Goal: Task Accomplishment & Management: Manage account settings

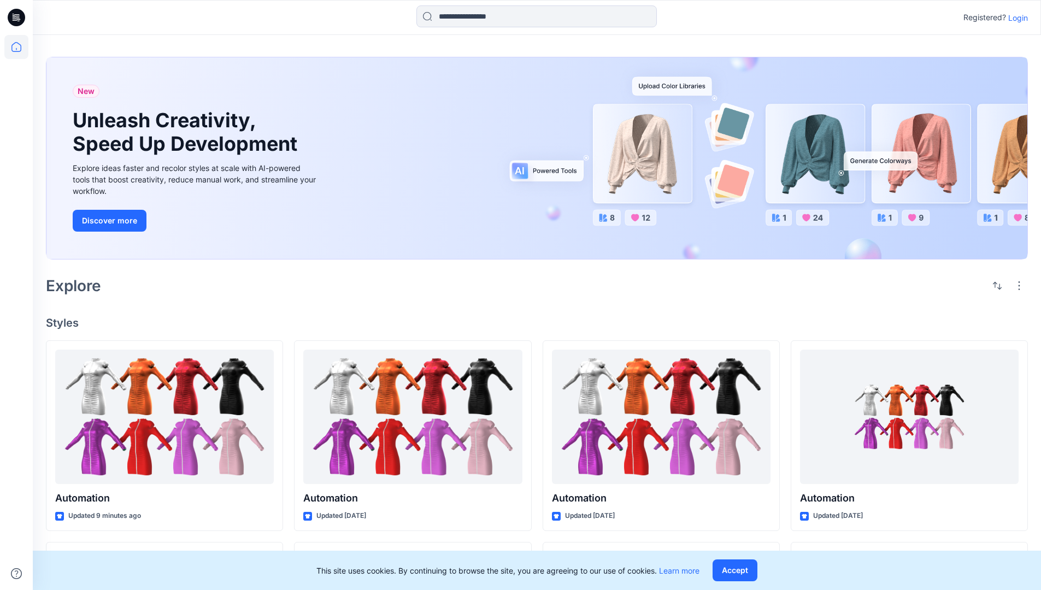
click at [1015, 17] on p "Login" at bounding box center [1018, 17] width 20 height 11
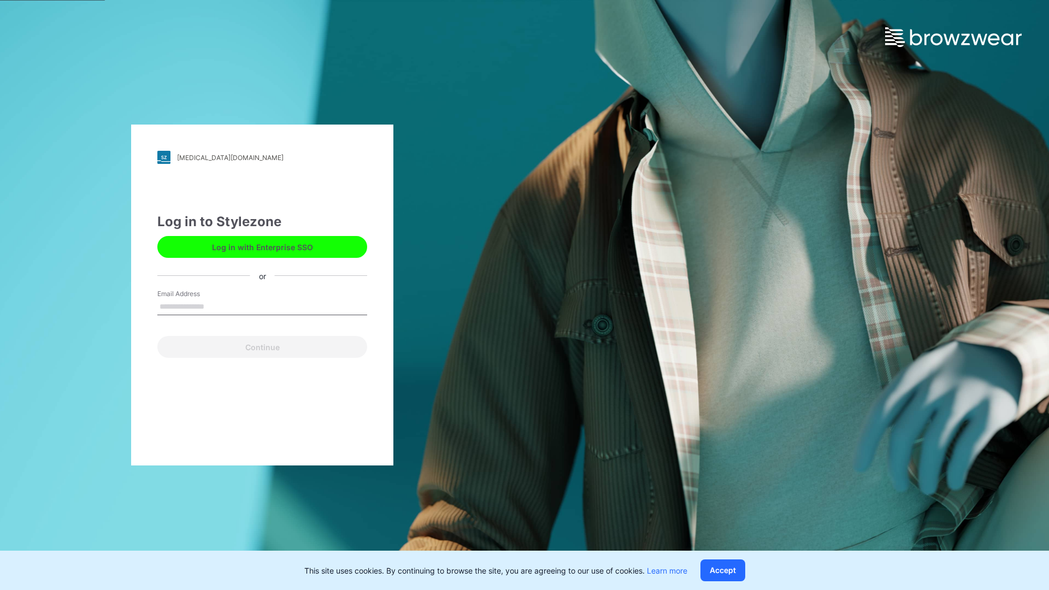
click at [216, 306] on input "Email Address" at bounding box center [262, 307] width 210 height 16
type input "**********"
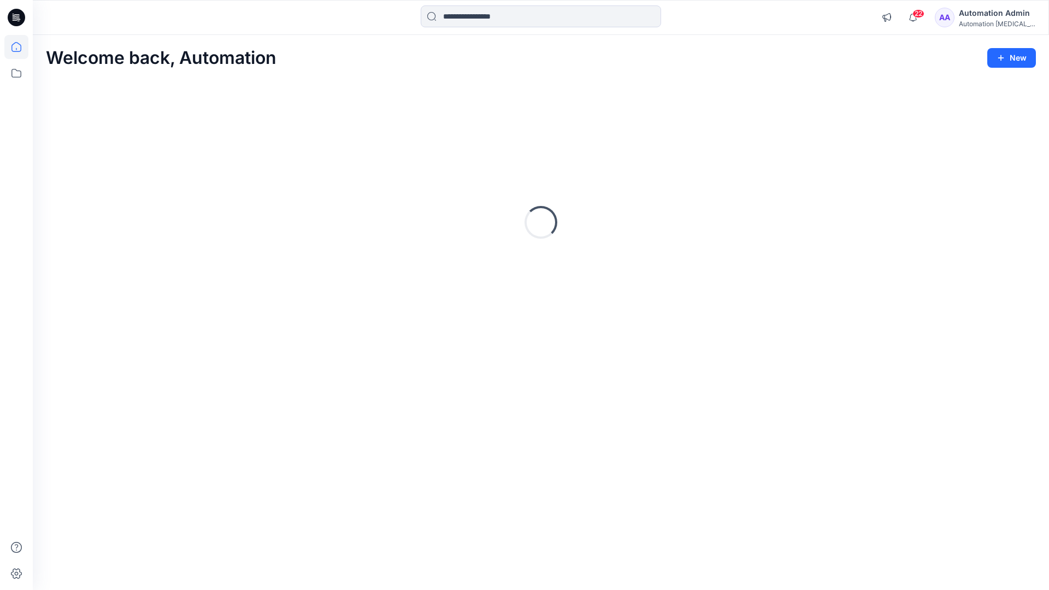
click at [21, 47] on icon at bounding box center [16, 47] width 10 height 10
click at [19, 72] on icon at bounding box center [16, 73] width 24 height 24
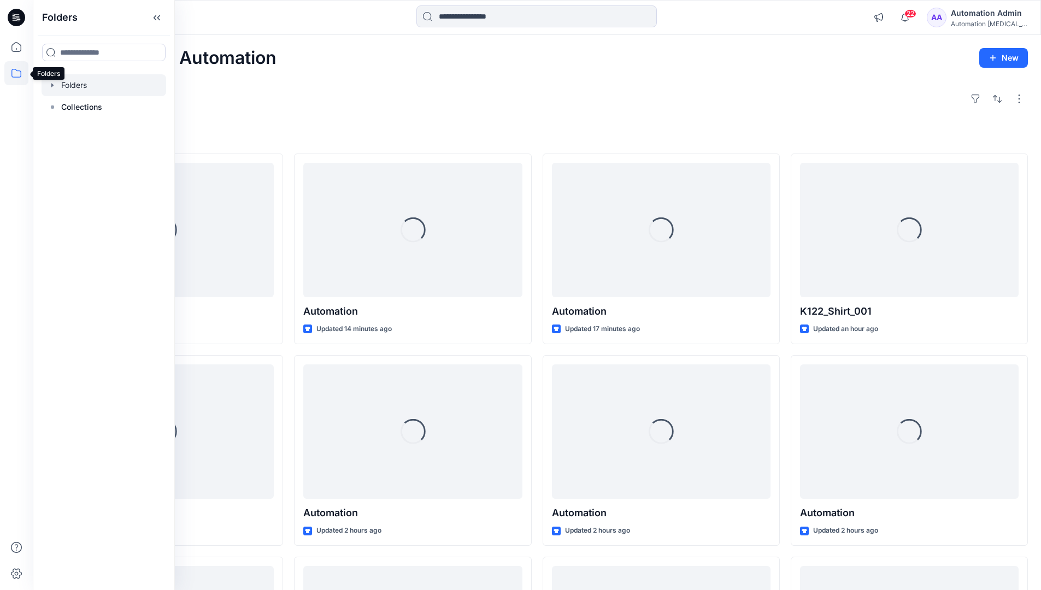
click at [79, 84] on div at bounding box center [104, 85] width 125 height 22
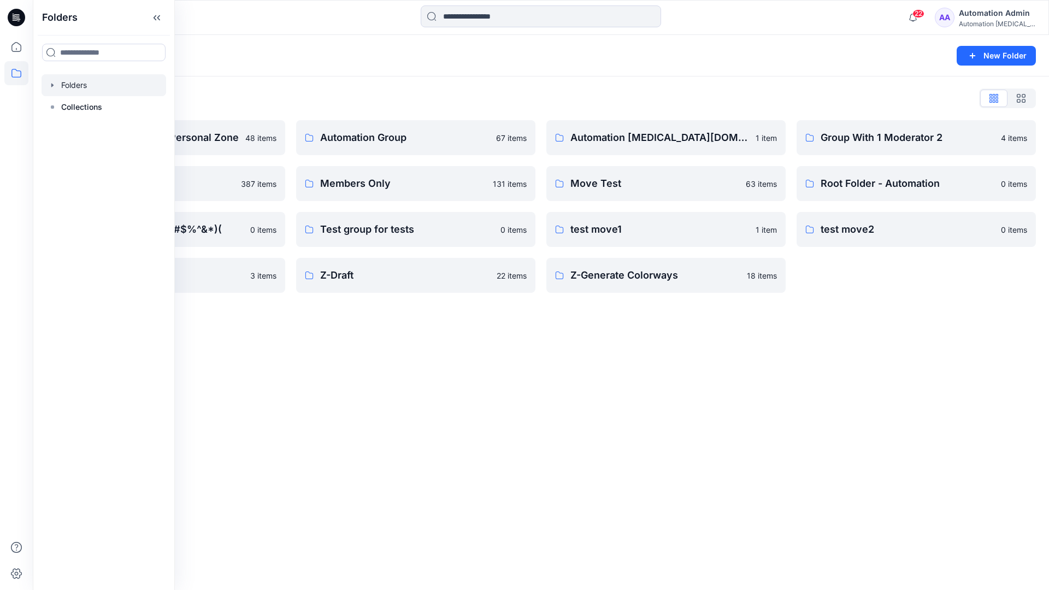
click at [455, 354] on div "Folders New Folder Folders List Automation Admin's Personal Zone 48 items membe…" at bounding box center [541, 312] width 1016 height 555
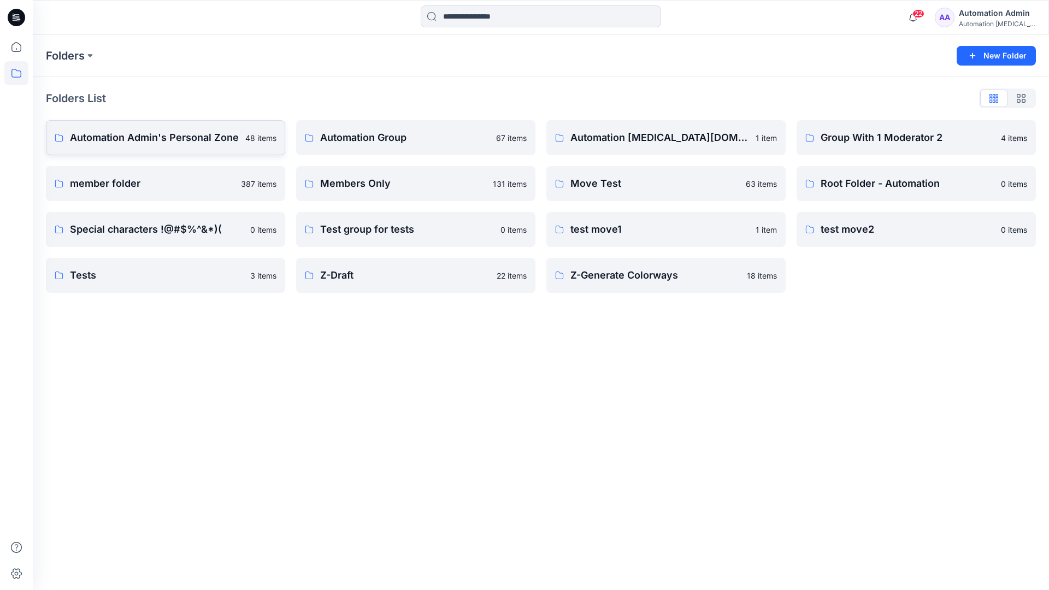
click at [186, 142] on p "Automation Admin's Personal Zone" at bounding box center [154, 137] width 169 height 15
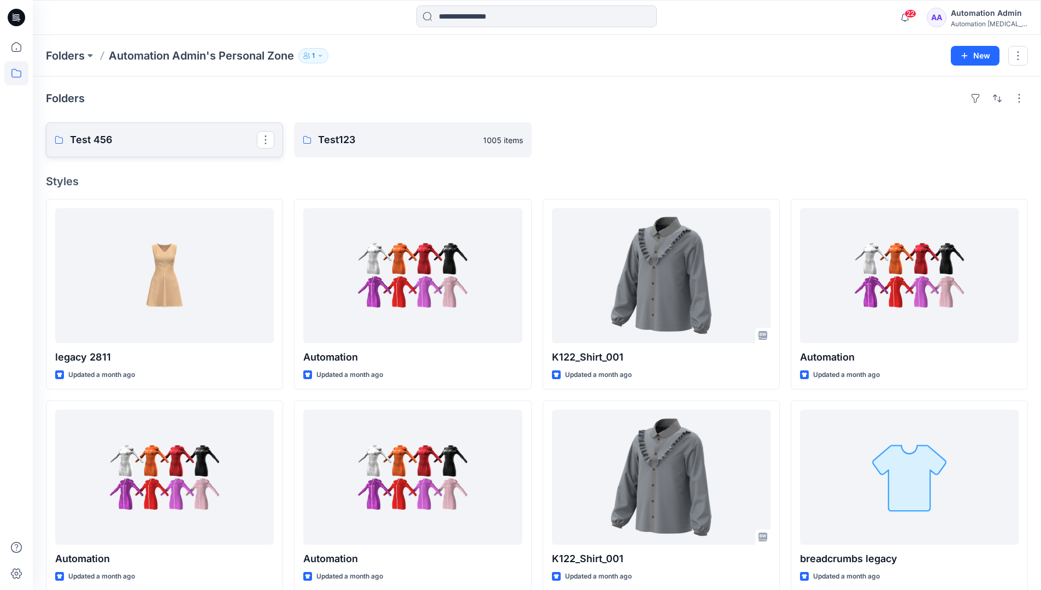
click at [158, 148] on link "Test 456" at bounding box center [164, 139] width 237 height 35
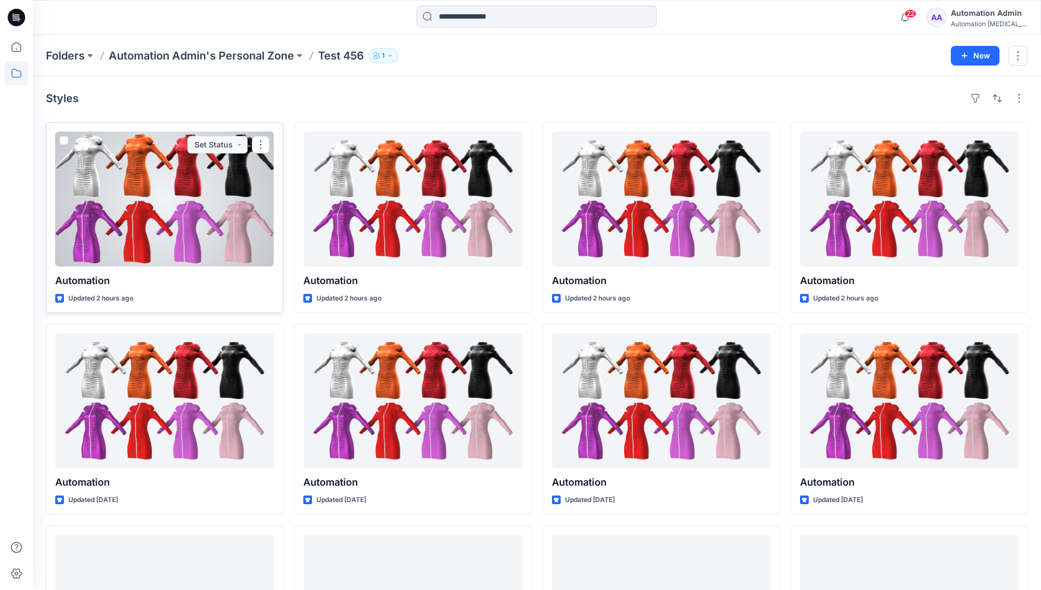
click at [64, 141] on span at bounding box center [64, 140] width 9 height 9
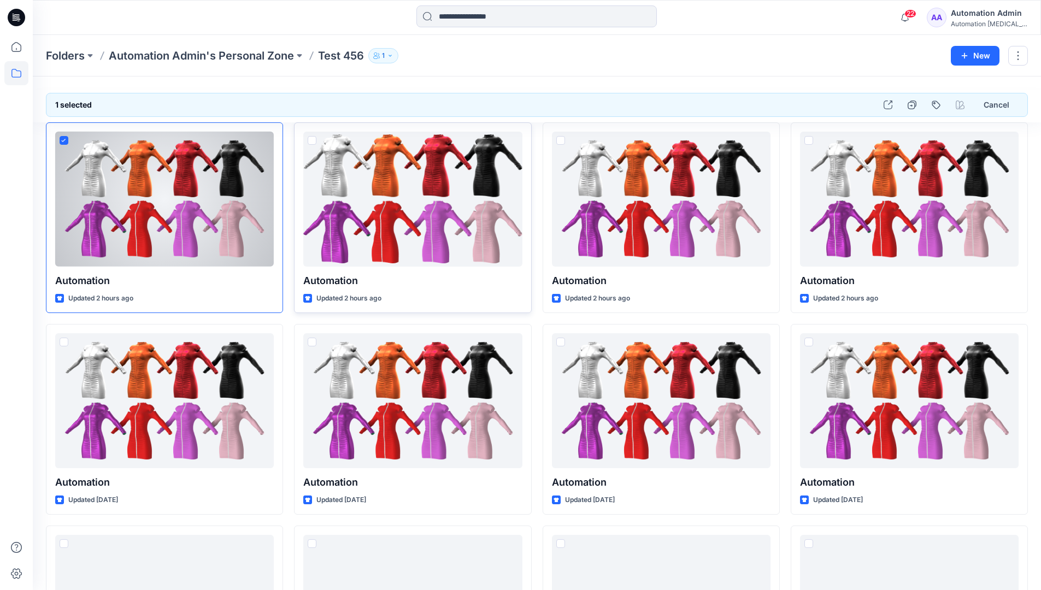
click at [312, 140] on span at bounding box center [312, 140] width 9 height 9
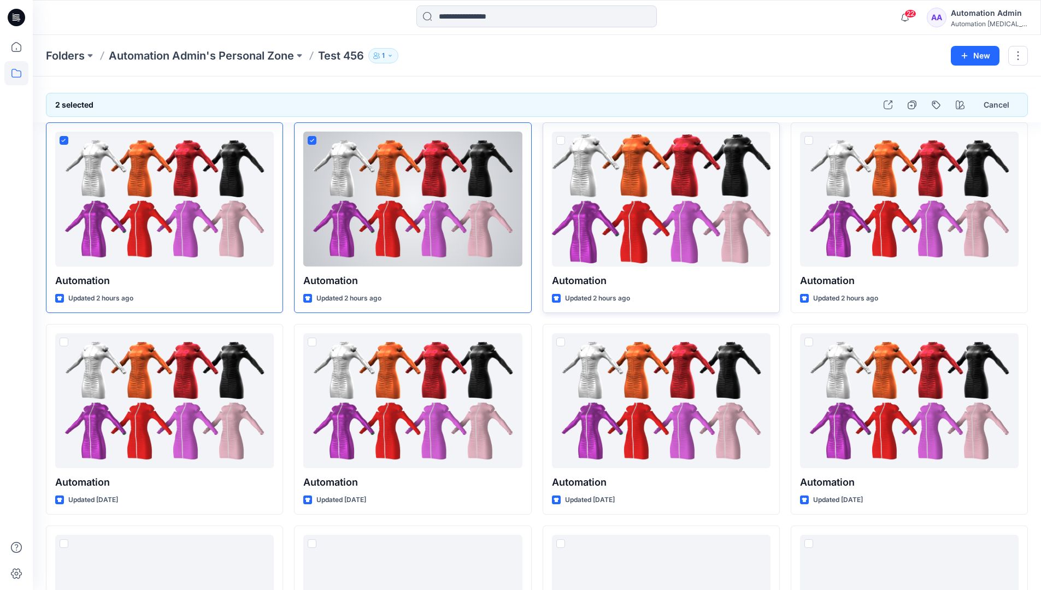
click at [560, 142] on span at bounding box center [560, 140] width 9 height 9
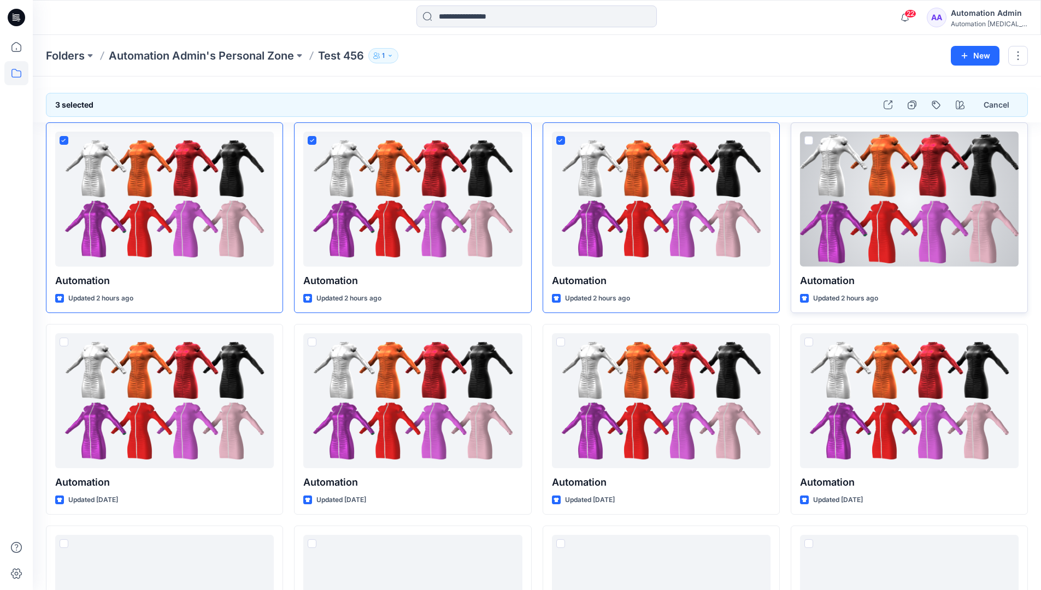
click at [811, 139] on span at bounding box center [808, 140] width 9 height 9
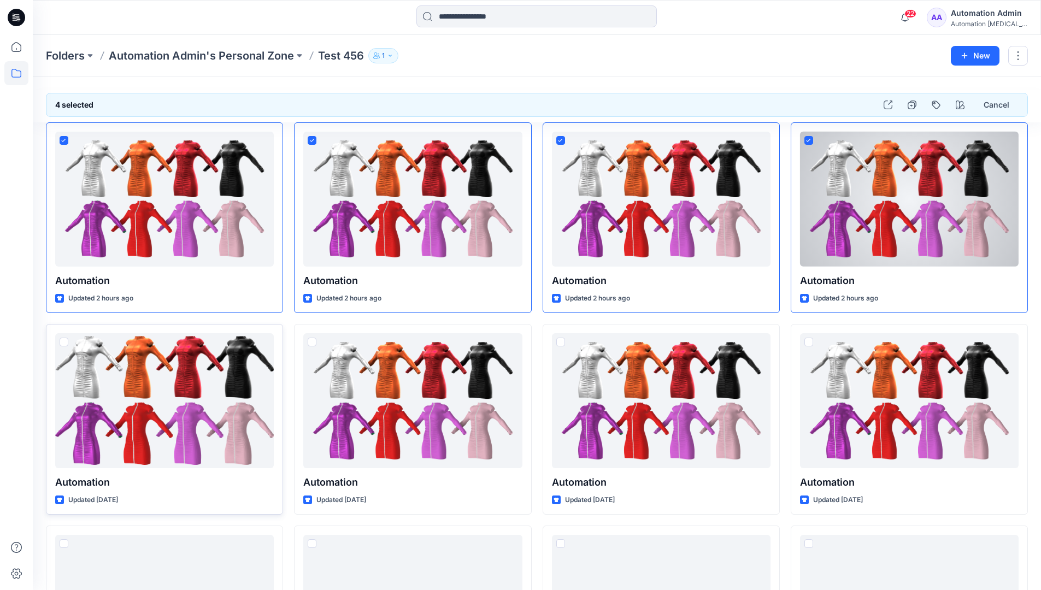
click at [65, 345] on span at bounding box center [64, 342] width 9 height 9
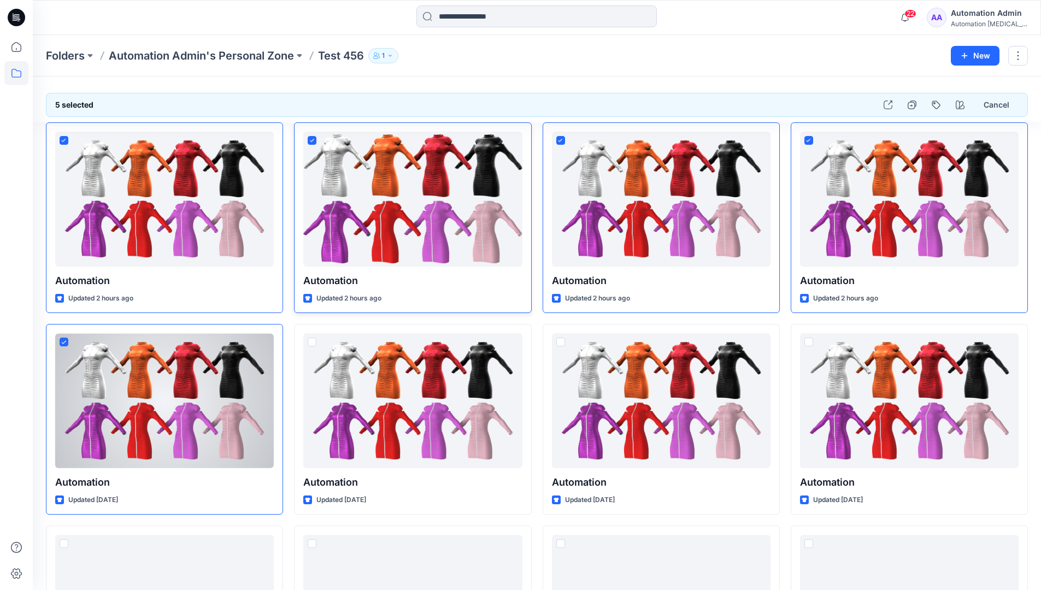
click at [313, 140] on icon at bounding box center [312, 140] width 4 height 3
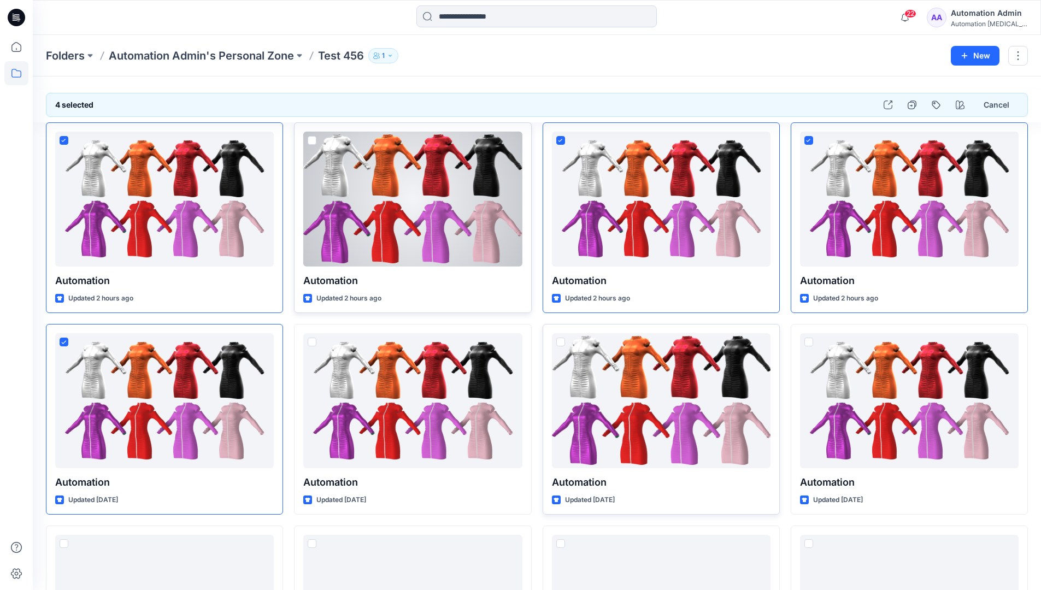
click at [561, 345] on span at bounding box center [560, 342] width 9 height 9
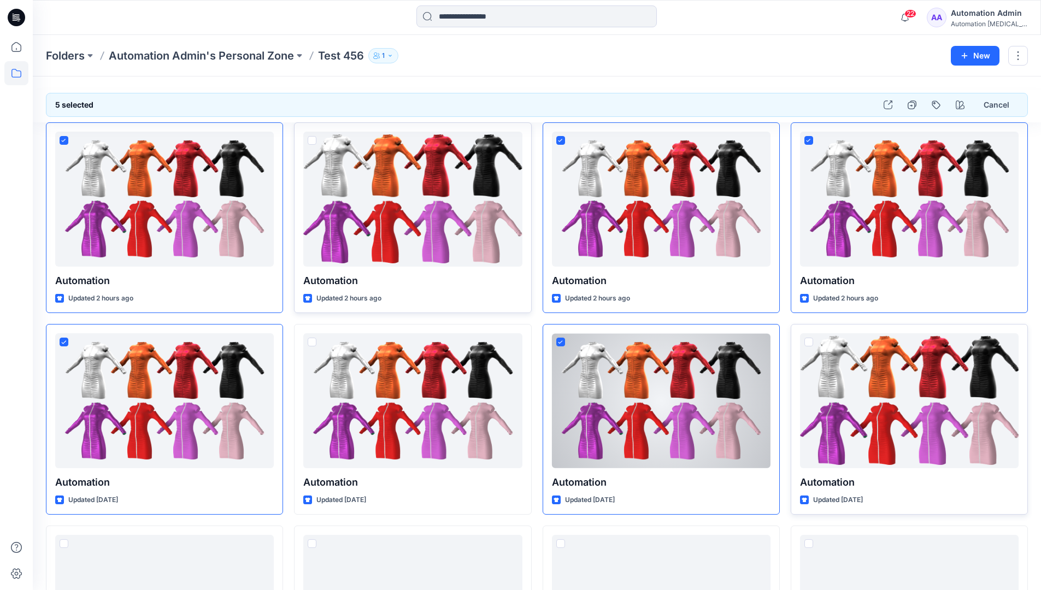
click at [810, 343] on span at bounding box center [808, 342] width 9 height 9
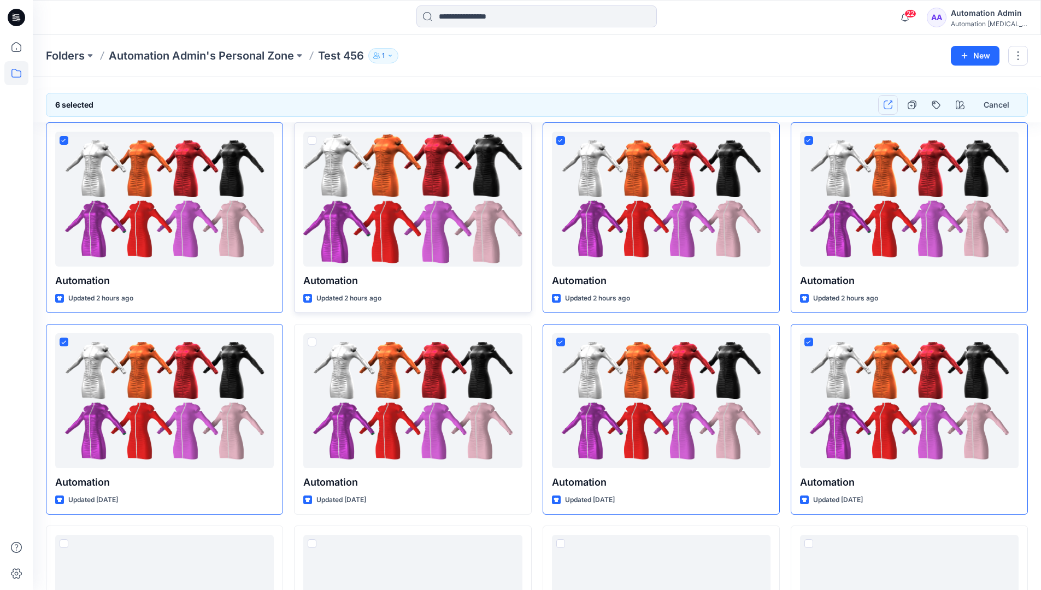
click at [890, 107] on icon "button" at bounding box center [888, 105] width 9 height 9
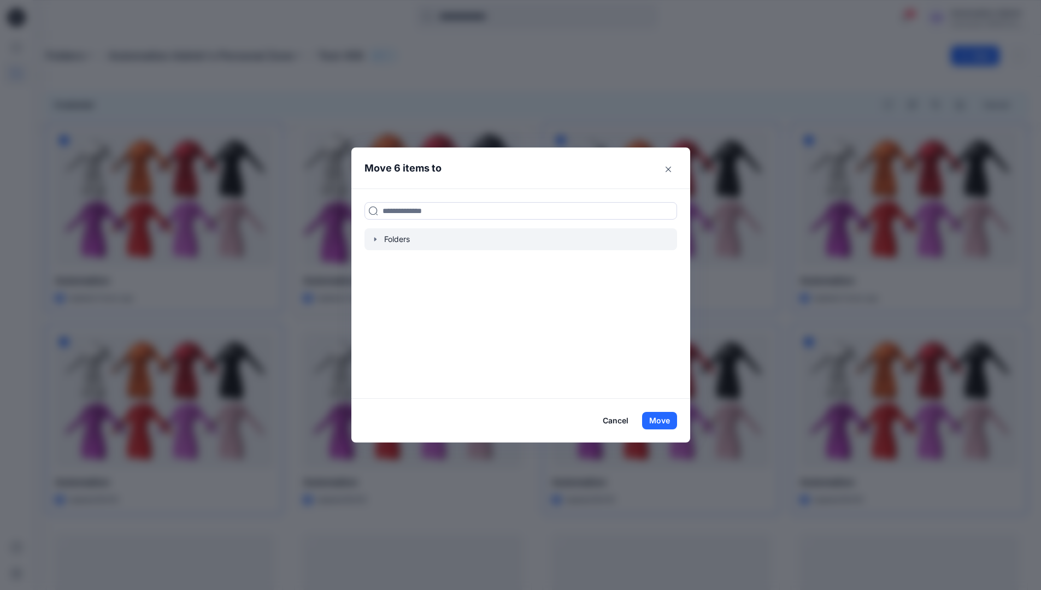
click at [379, 242] on icon "button" at bounding box center [375, 239] width 9 height 9
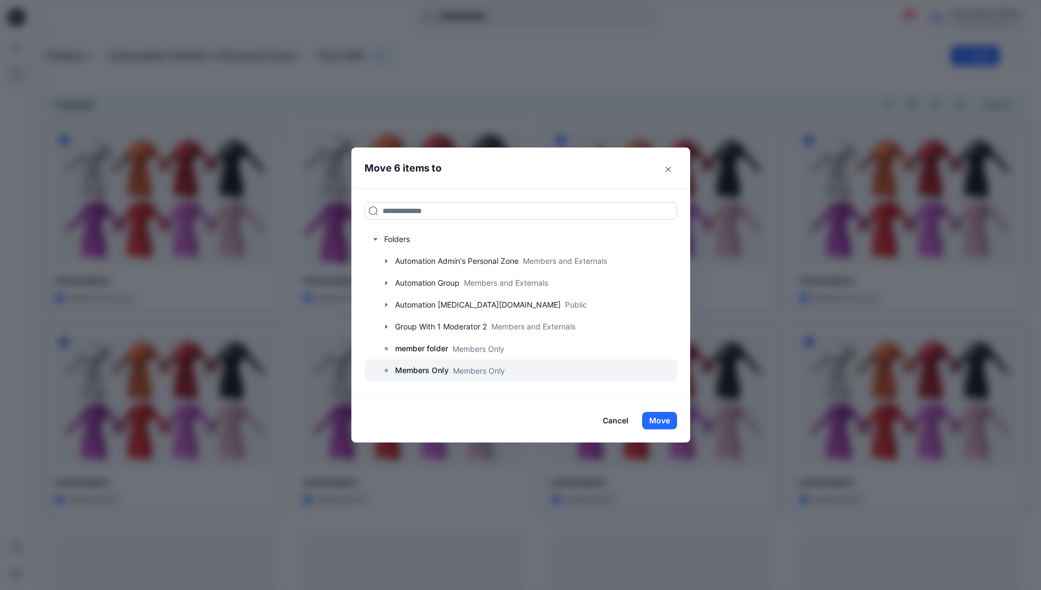
click at [429, 367] on p "Members Only" at bounding box center [422, 370] width 54 height 13
click at [659, 417] on button "Move" at bounding box center [659, 420] width 35 height 17
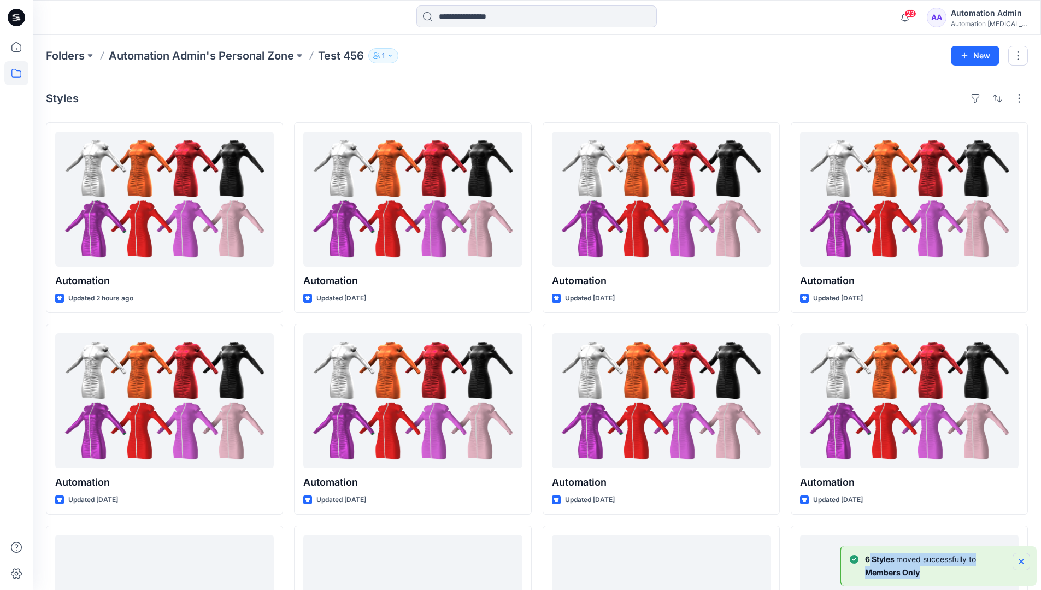
drag, startPoint x: 659, startPoint y: 417, endPoint x: 1020, endPoint y: 560, distance: 388.3
click at [1020, 560] on div "6 Styles moved successfully to Members Only" at bounding box center [940, 566] width 180 height 26
click at [1020, 560] on icon "Notifications-bottom-right" at bounding box center [1021, 562] width 4 height 4
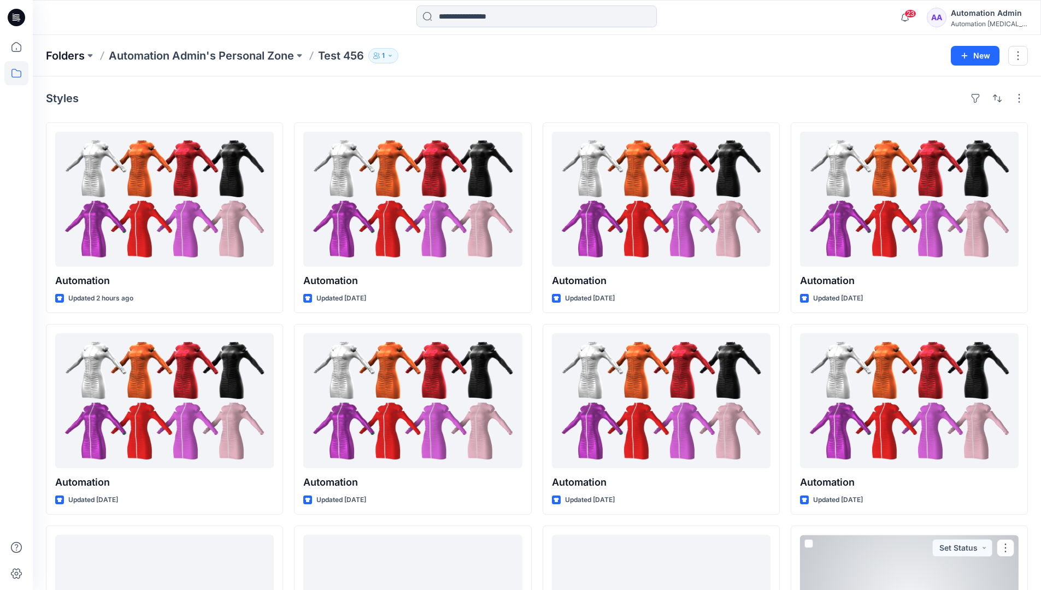
click at [66, 55] on p "Folders" at bounding box center [65, 55] width 39 height 15
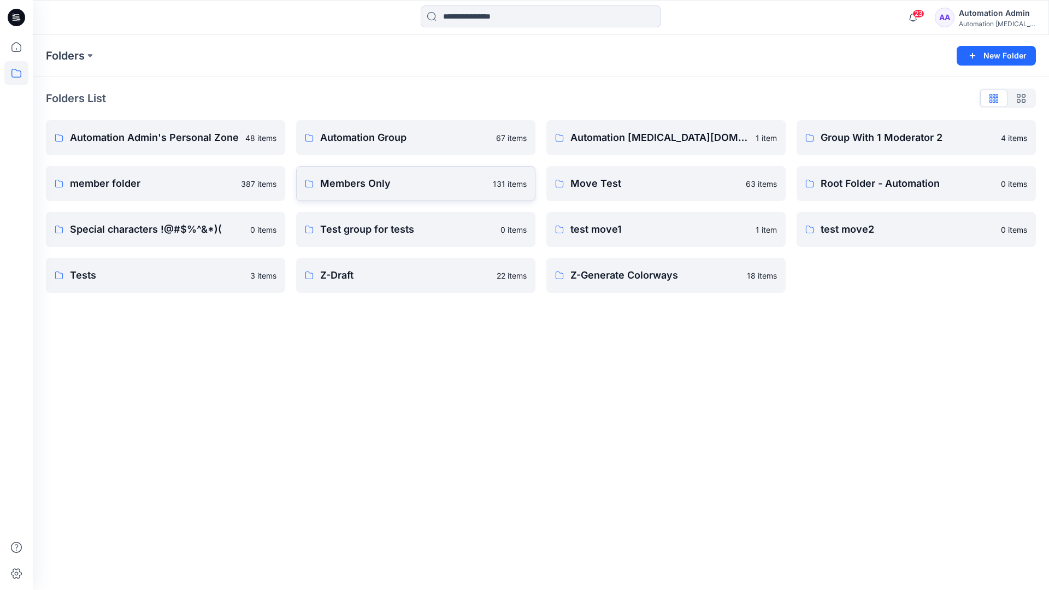
click at [354, 187] on p "Members Only" at bounding box center [403, 183] width 166 height 15
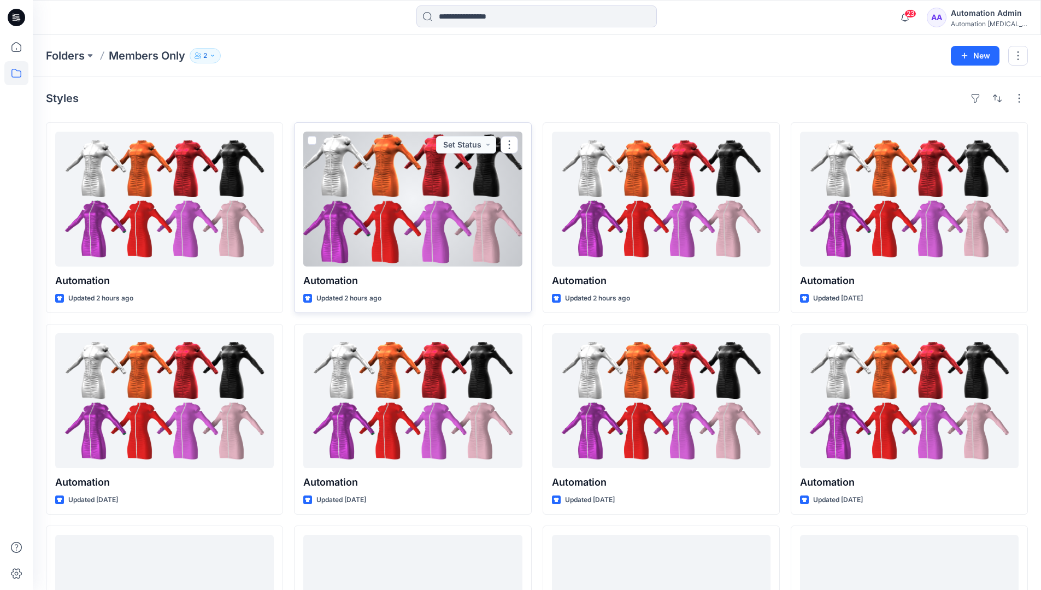
click at [311, 143] on span at bounding box center [312, 140] width 9 height 9
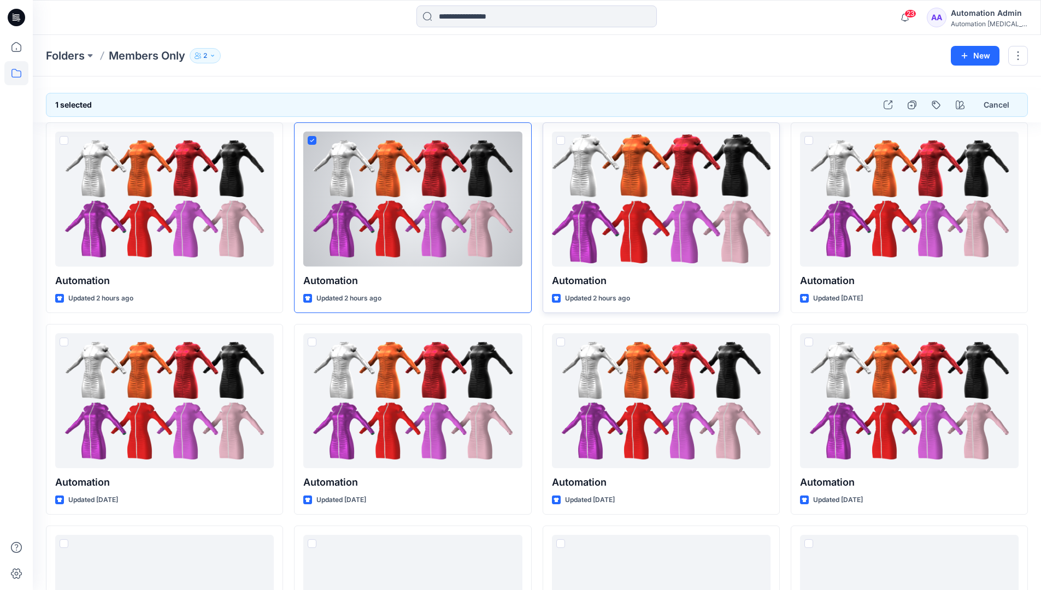
click at [563, 144] on span at bounding box center [560, 140] width 9 height 9
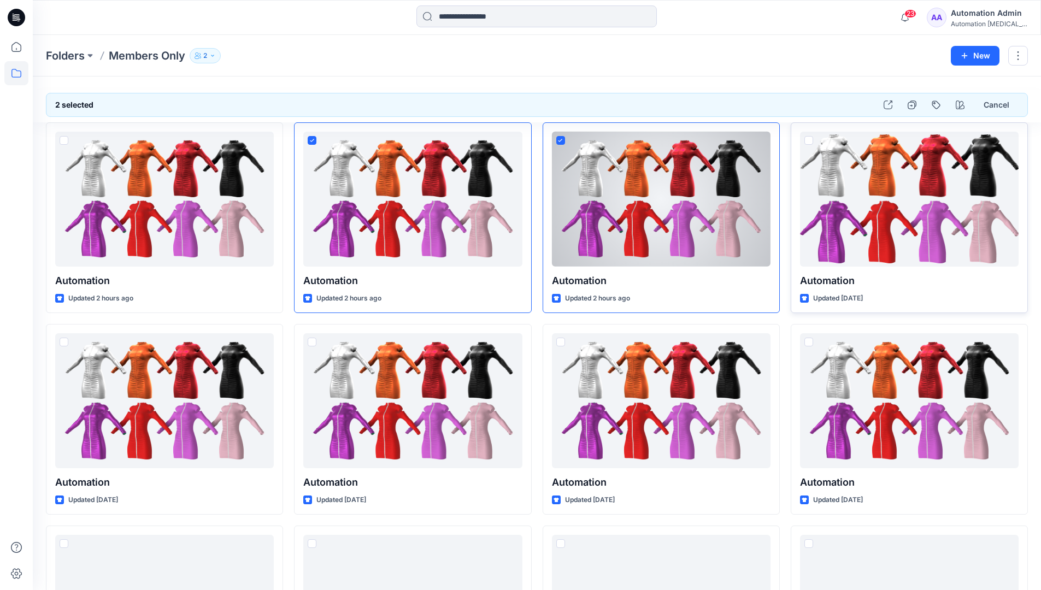
click at [808, 140] on span at bounding box center [808, 140] width 9 height 9
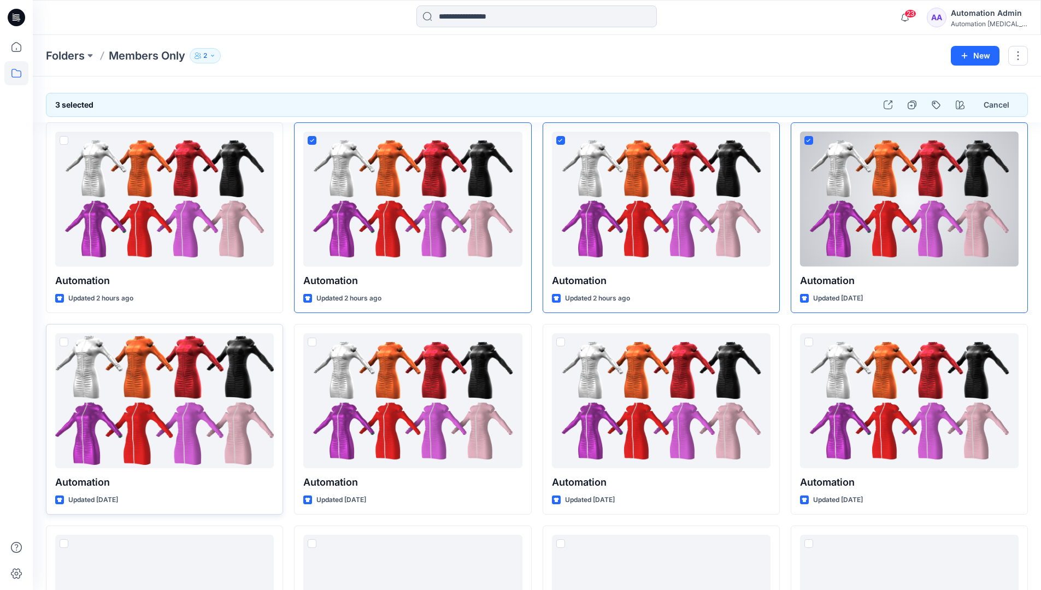
click at [63, 341] on span at bounding box center [64, 342] width 9 height 9
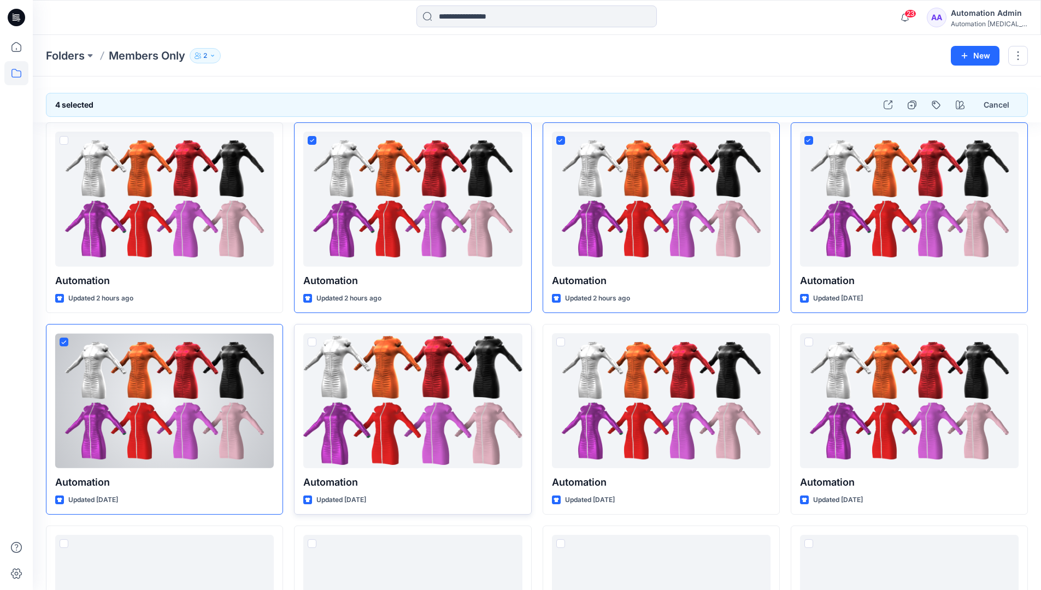
click at [312, 342] on span at bounding box center [312, 342] width 9 height 9
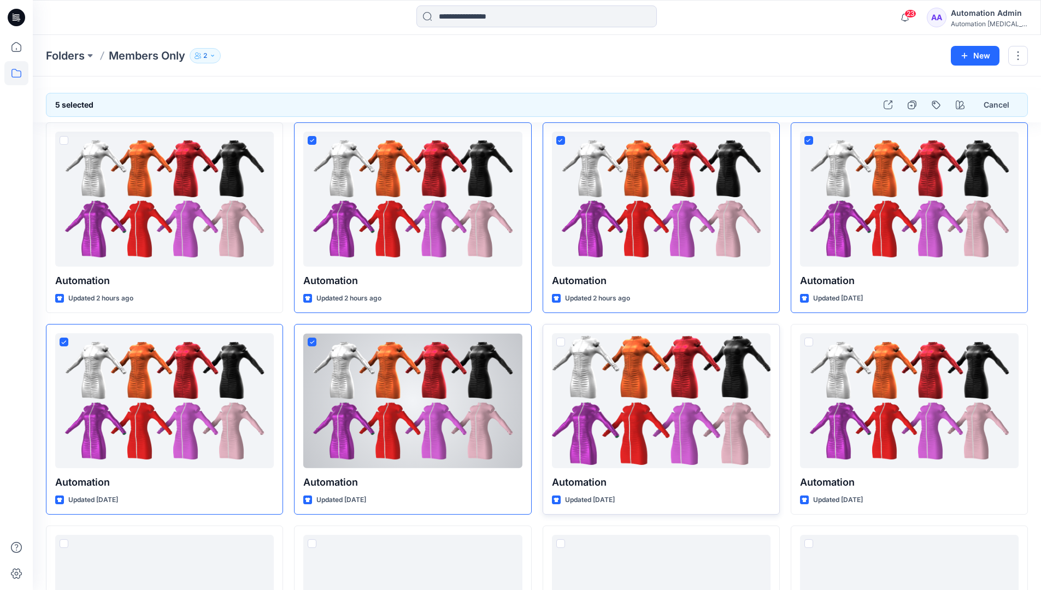
click at [561, 343] on span at bounding box center [560, 342] width 9 height 9
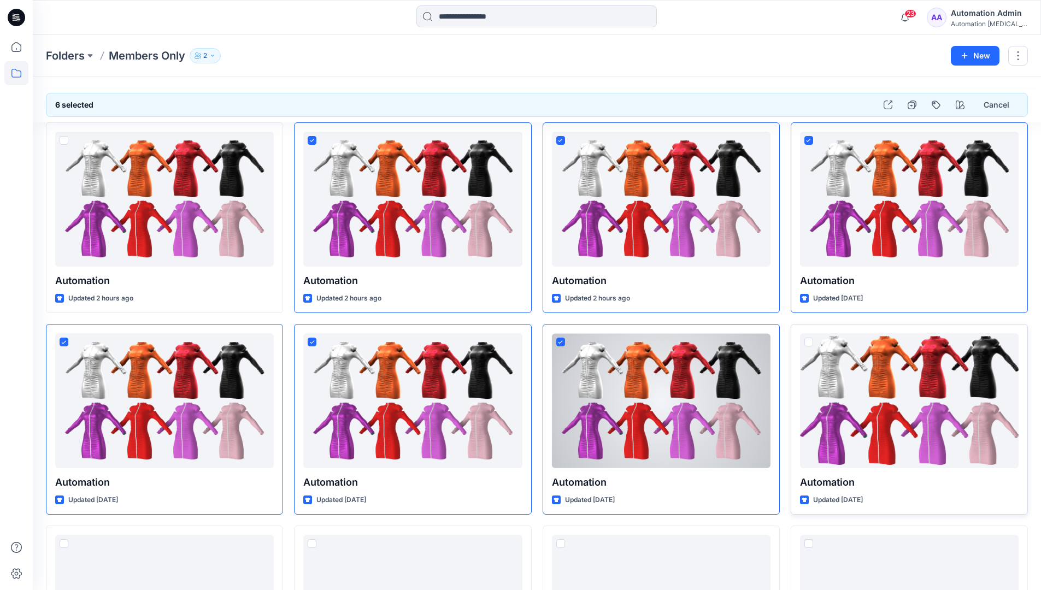
click at [809, 342] on span at bounding box center [808, 342] width 9 height 9
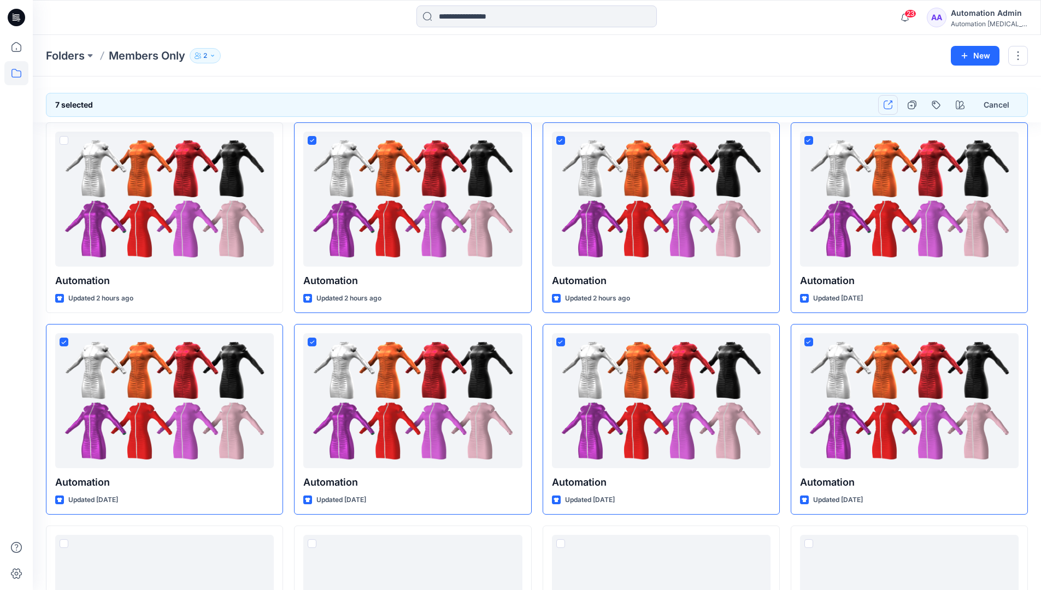
click at [886, 104] on icon "button" at bounding box center [888, 105] width 9 height 9
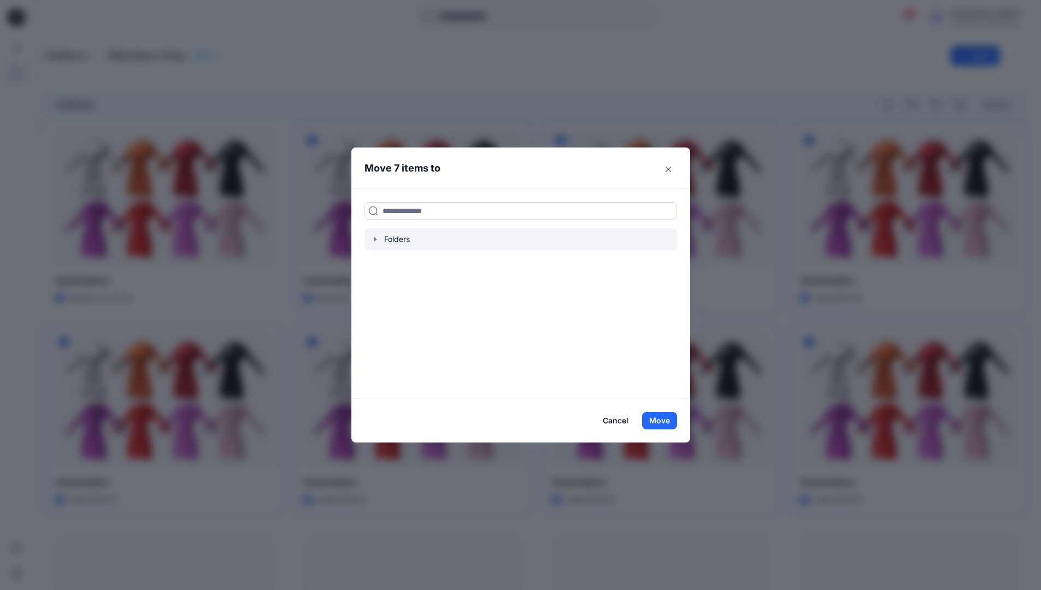
click at [376, 239] on icon "button" at bounding box center [375, 239] width 2 height 4
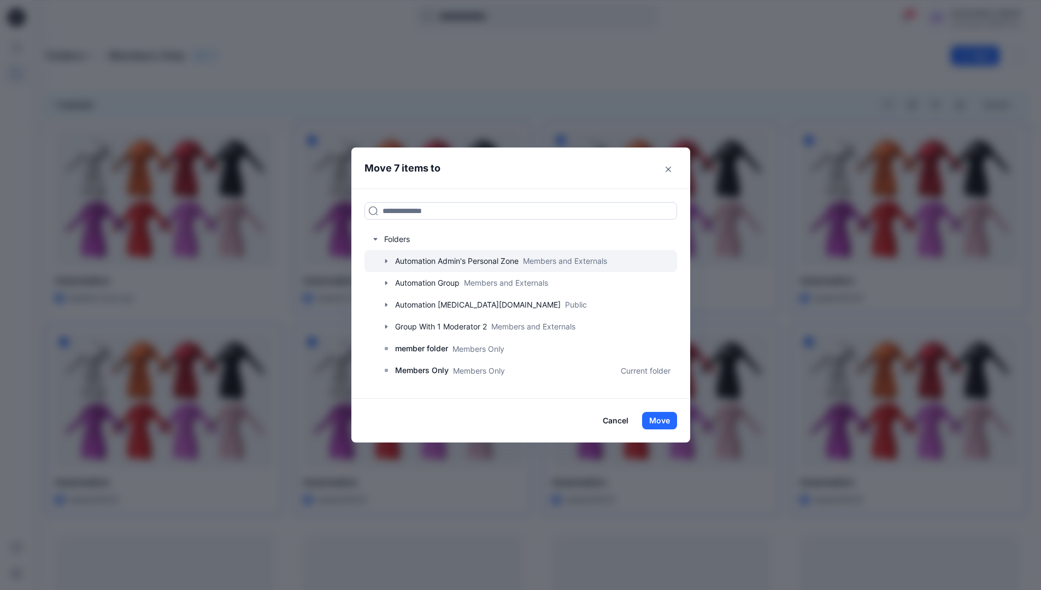
click at [387, 261] on icon "button" at bounding box center [386, 261] width 2 height 4
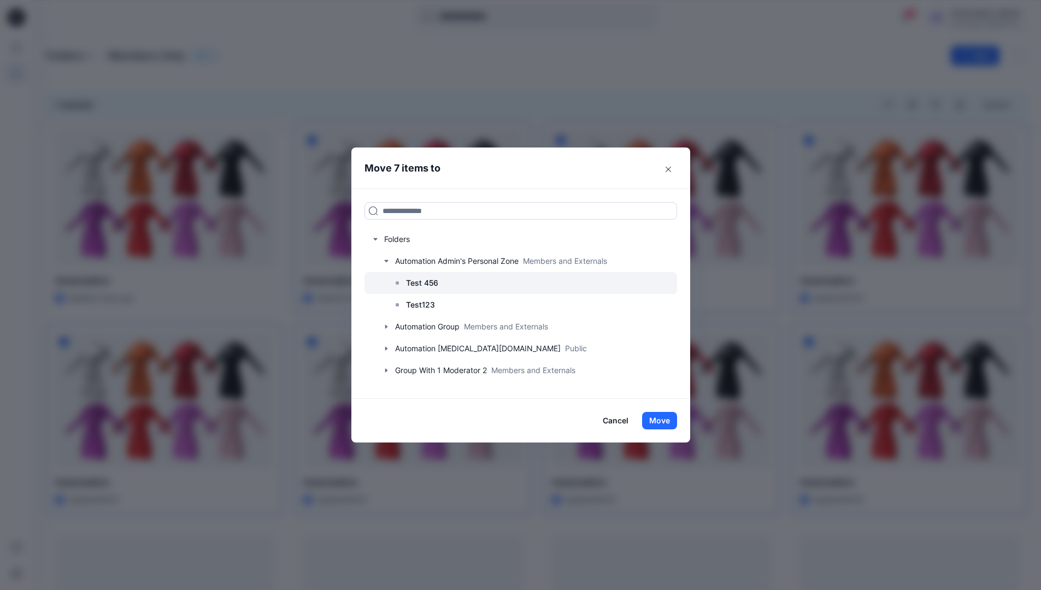
click at [427, 285] on p "Test 456" at bounding box center [422, 283] width 32 height 13
click at [659, 422] on button "Move" at bounding box center [659, 420] width 35 height 17
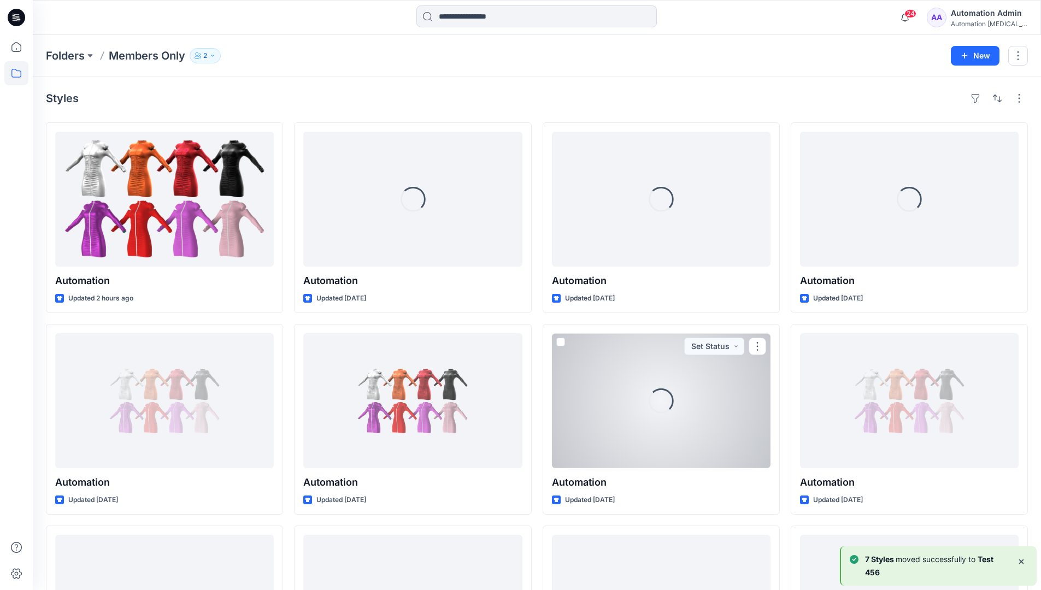
click at [891, 560] on b "7 Styles" at bounding box center [880, 559] width 31 height 9
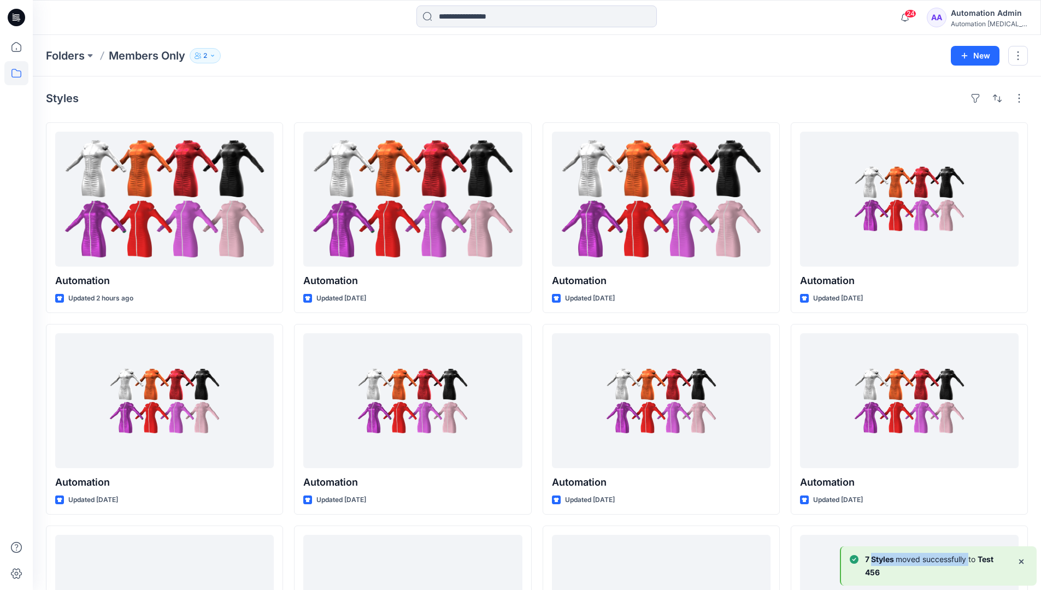
drag, startPoint x: 891, startPoint y: 560, endPoint x: 966, endPoint y: 562, distance: 75.4
click at [966, 562] on p "7 Styles moved successfully to Test 456" at bounding box center [936, 566] width 143 height 26
click at [977, 19] on div "Automation Admin" at bounding box center [989, 13] width 77 height 13
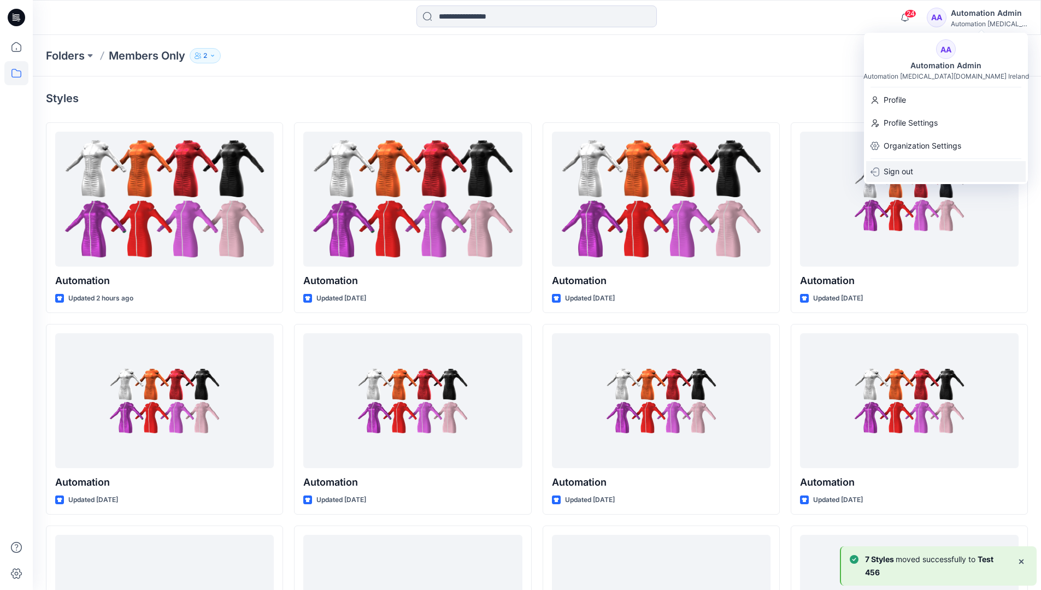
click at [911, 169] on p "Sign out" at bounding box center [899, 171] width 30 height 21
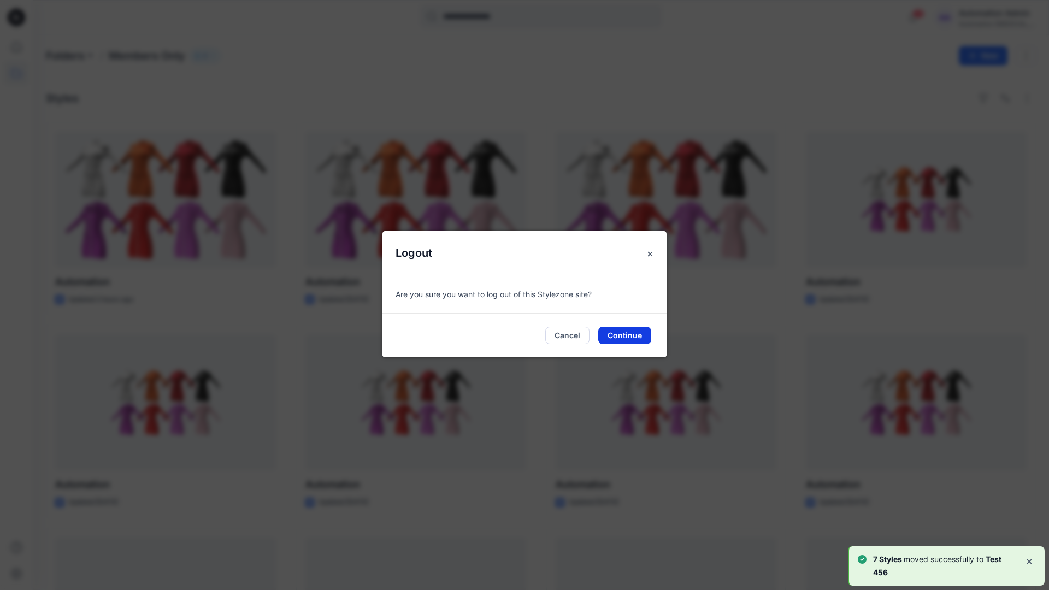
click at [637, 339] on button "Continue" at bounding box center [624, 335] width 53 height 17
